Goal: Navigation & Orientation: Find specific page/section

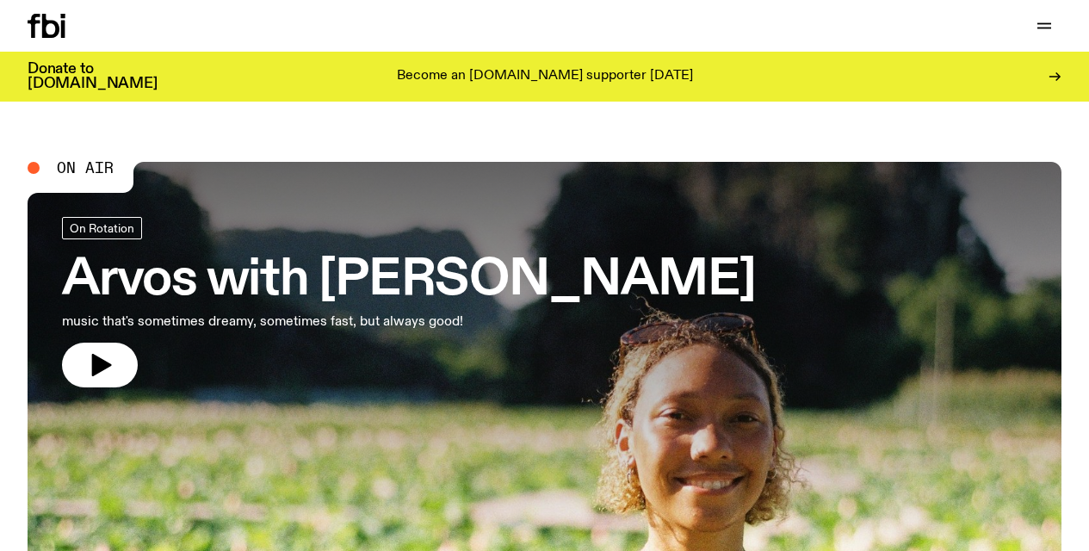
scroll to position [147, 0]
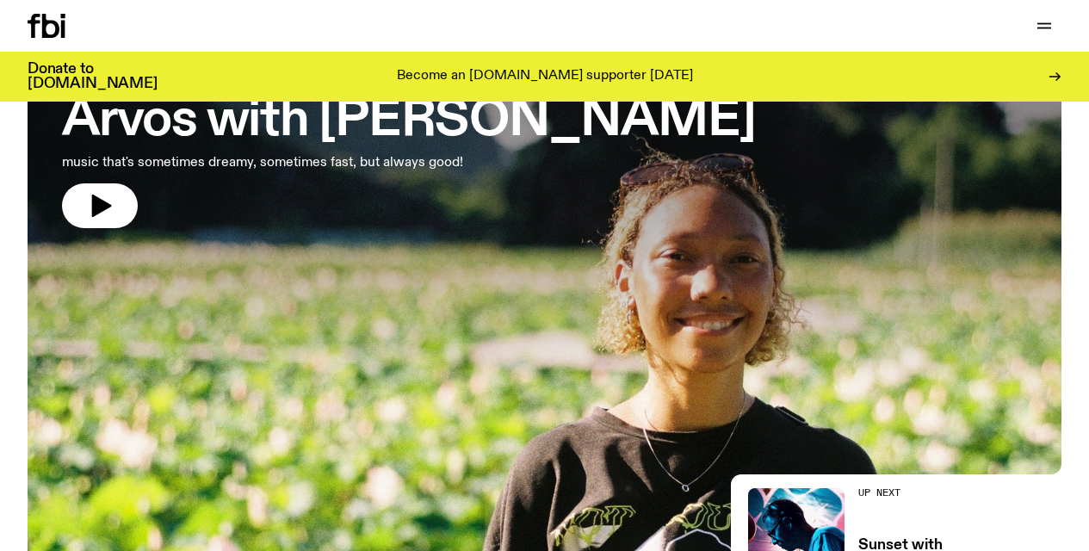
click at [387, 321] on div at bounding box center [545, 196] width 1034 height 387
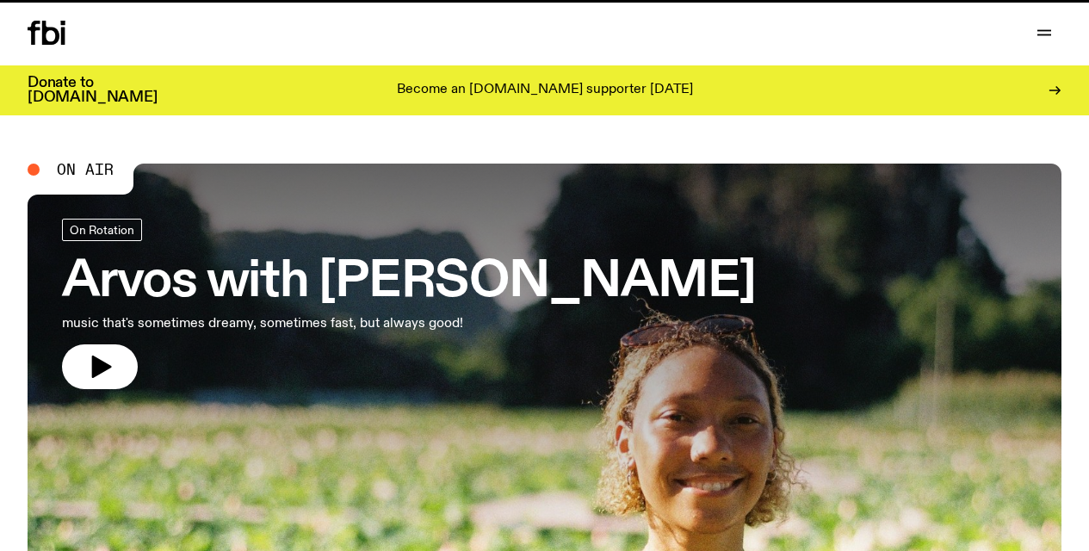
scroll to position [147, 0]
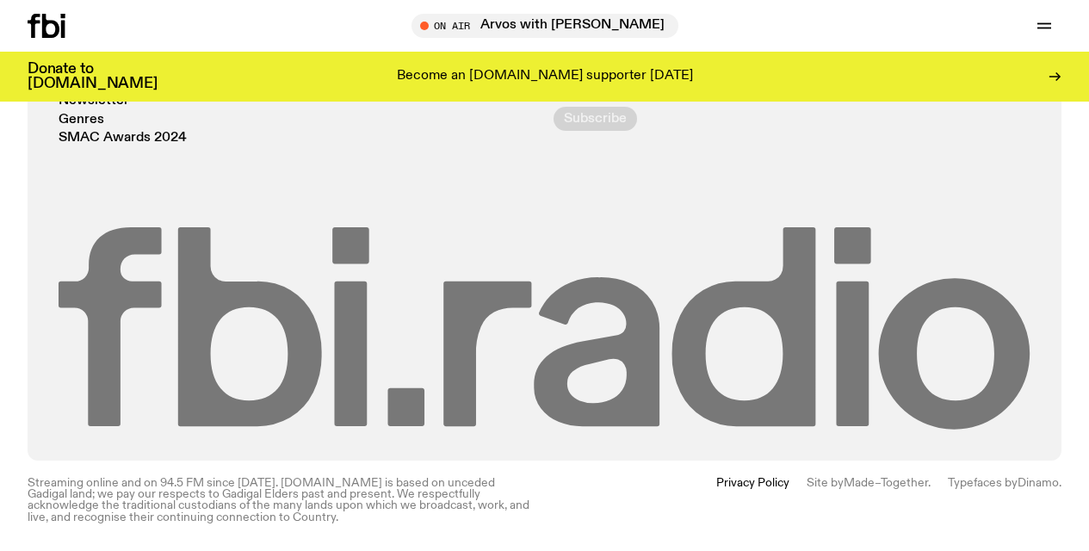
scroll to position [3486, 0]
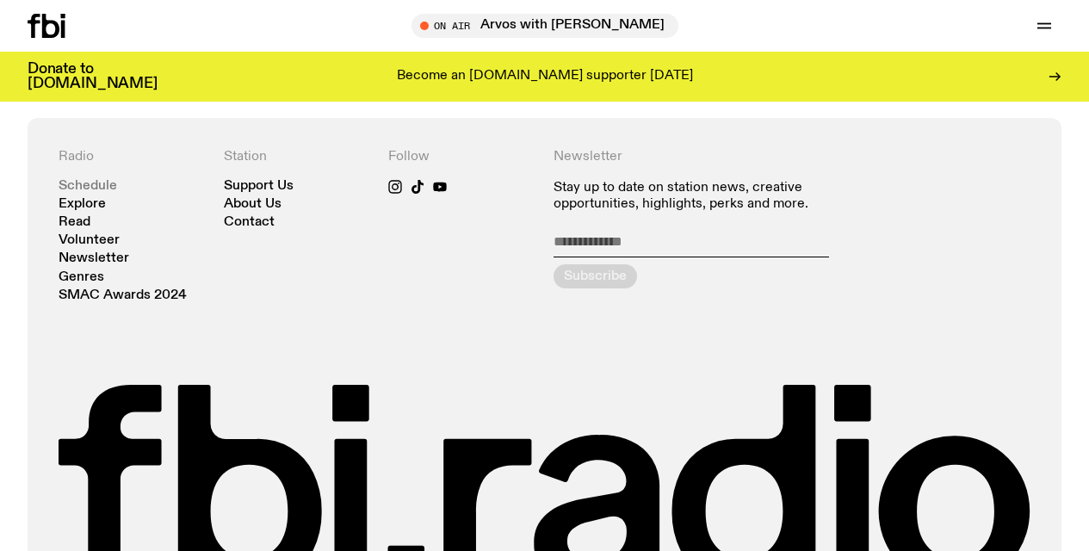
click at [90, 188] on link "Schedule" at bounding box center [88, 186] width 59 height 13
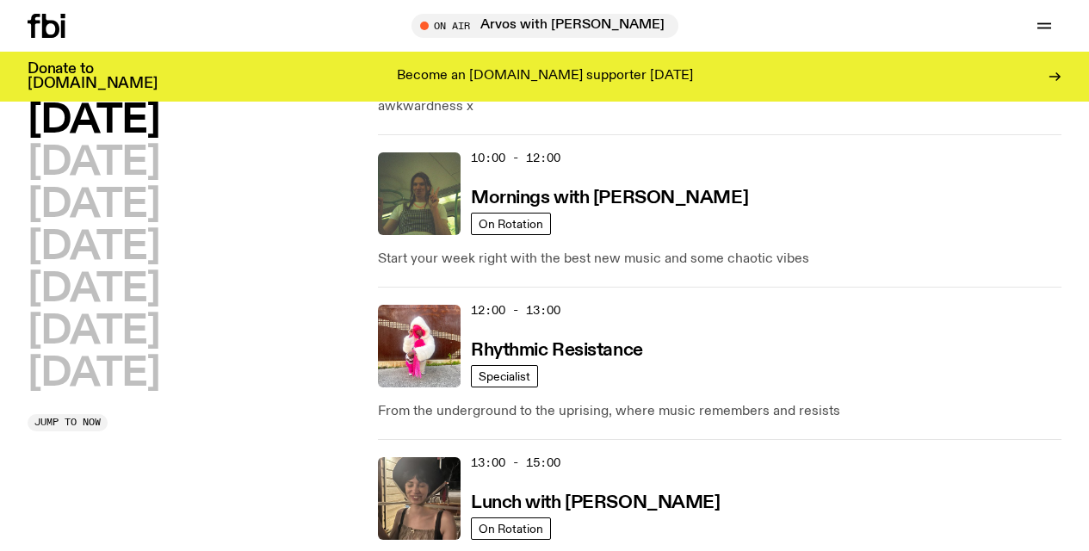
scroll to position [471, 0]
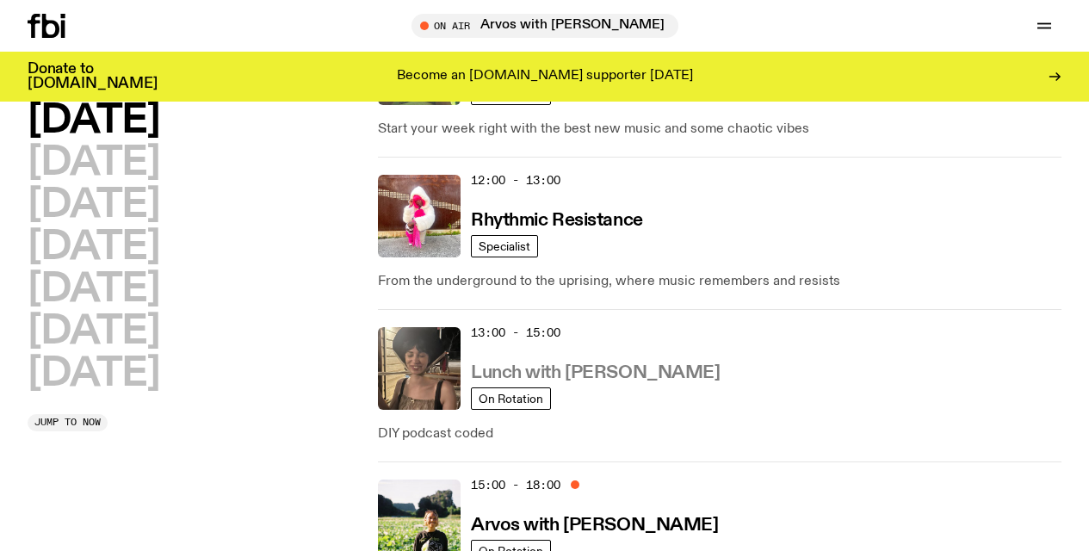
click at [573, 373] on h3 "Lunch with Batoul Hodroj" at bounding box center [595, 373] width 249 height 18
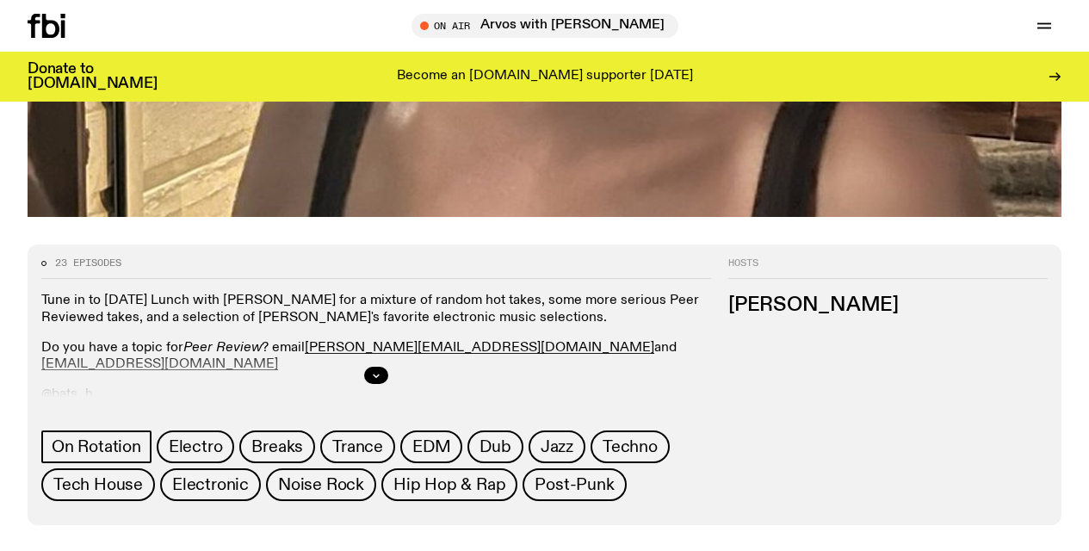
scroll to position [920, 0]
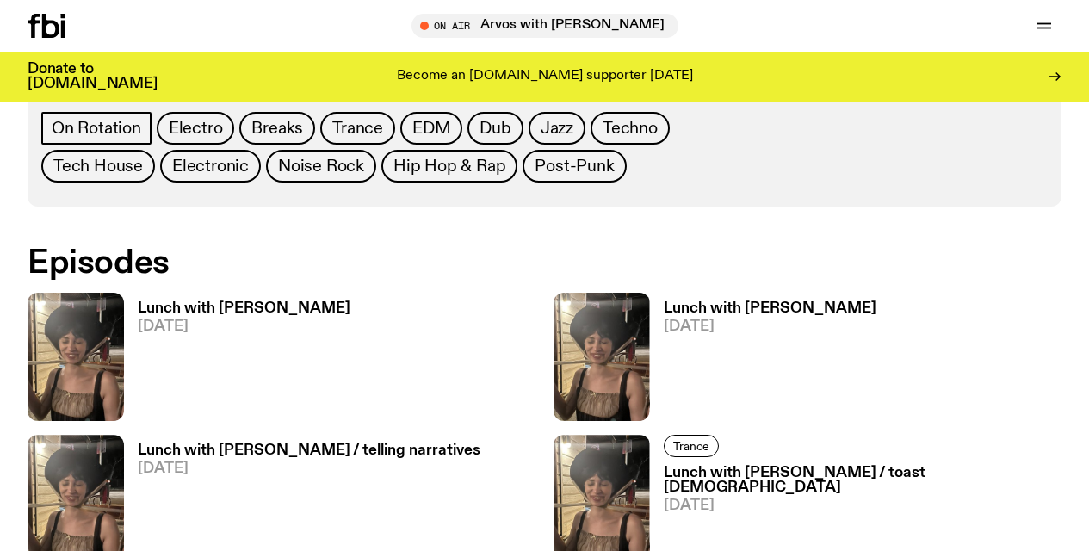
click at [235, 302] on h3 "Lunch with Batoul Hodroj" at bounding box center [244, 308] width 213 height 15
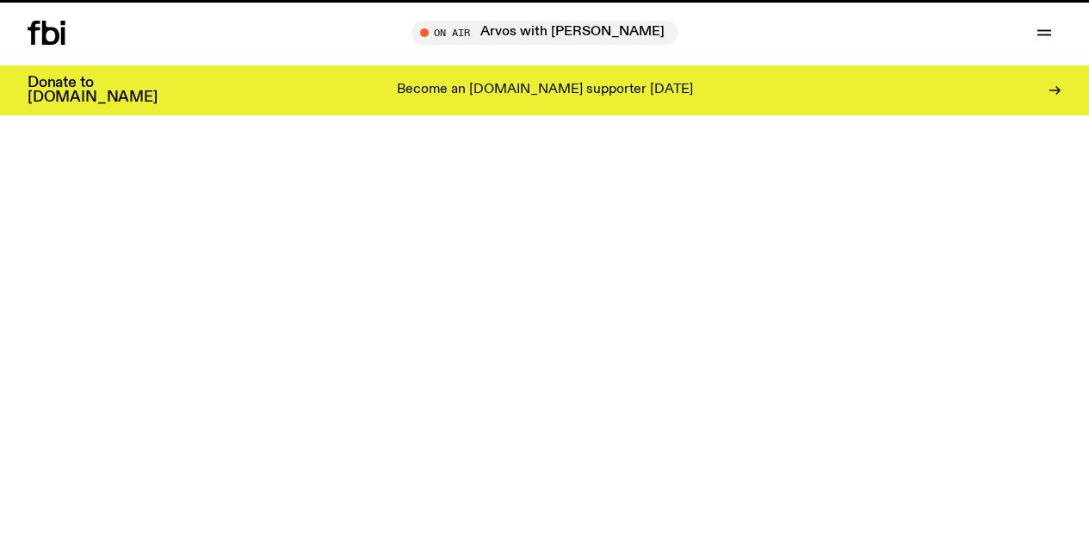
scroll to position [920, 0]
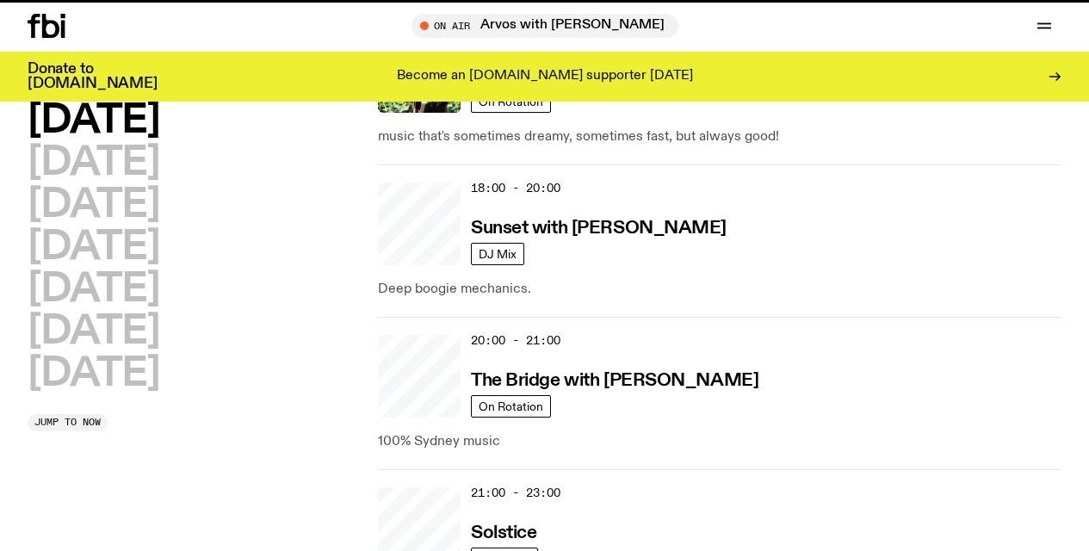
scroll to position [471, 0]
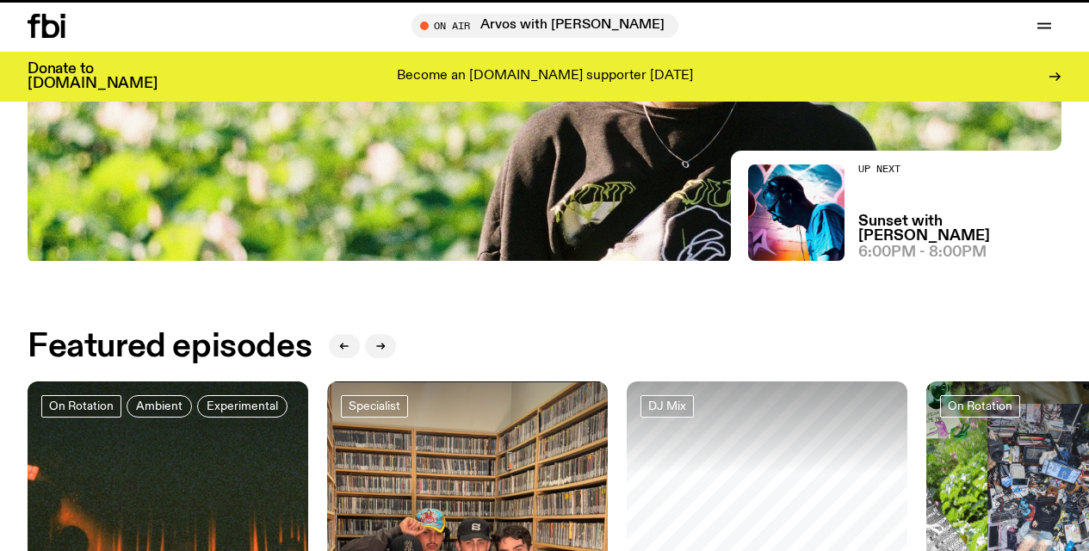
scroll to position [3486, 0]
